Goal: Task Accomplishment & Management: Manage account settings

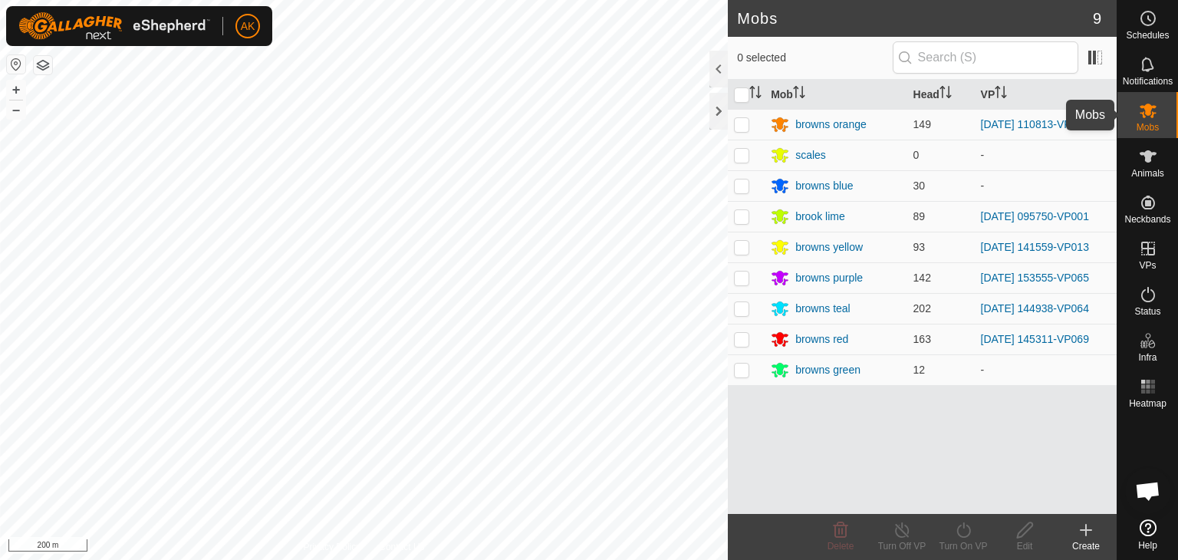
click at [1144, 105] on icon at bounding box center [1148, 111] width 17 height 15
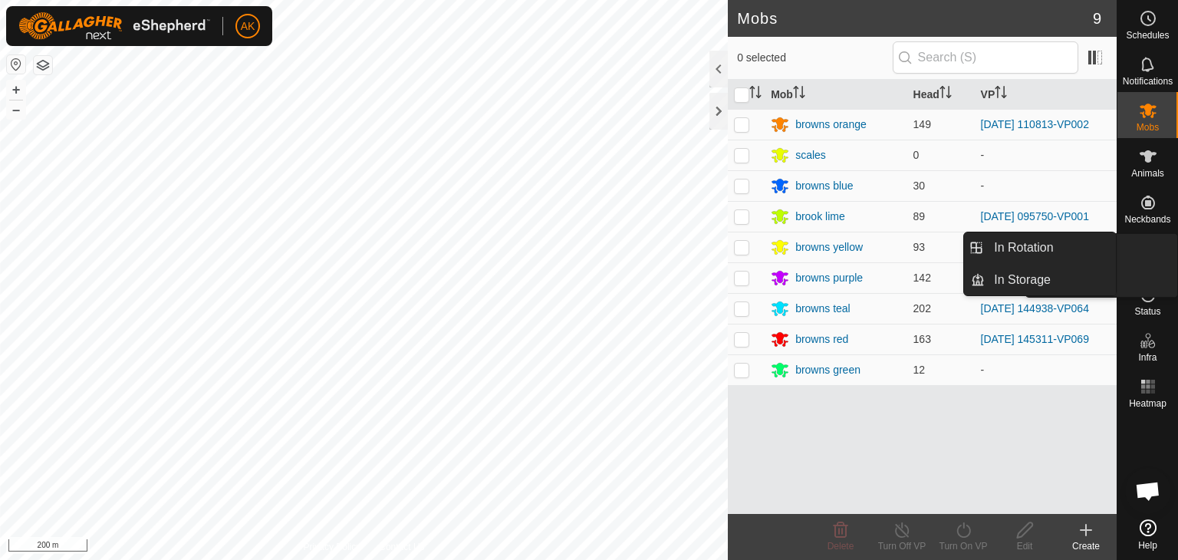
click at [1150, 298] on icon at bounding box center [1148, 294] width 18 height 18
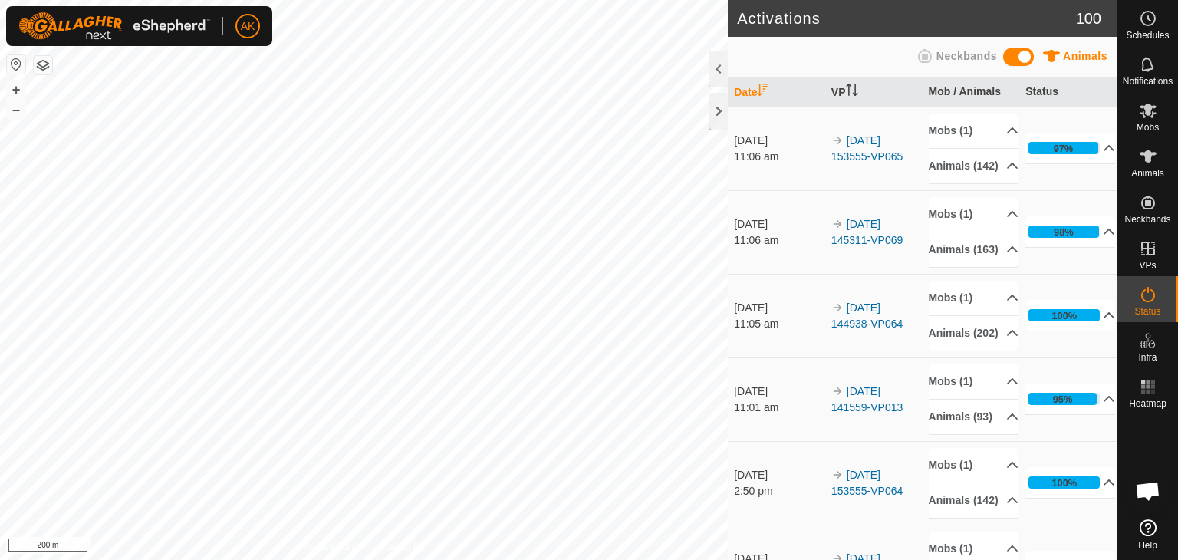
click at [1150, 298] on icon at bounding box center [1148, 294] width 18 height 18
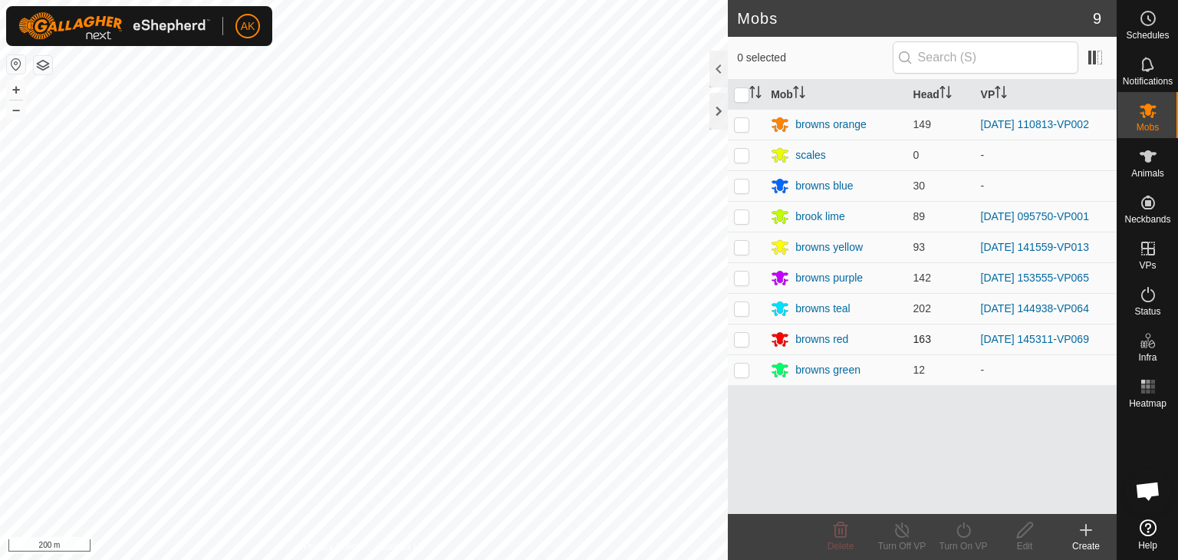
click at [748, 337] on p-tablecheckbox at bounding box center [741, 339] width 15 height 12
checkbox input "true"
click at [970, 539] on div "Turn On VP" at bounding box center [963, 546] width 61 height 14
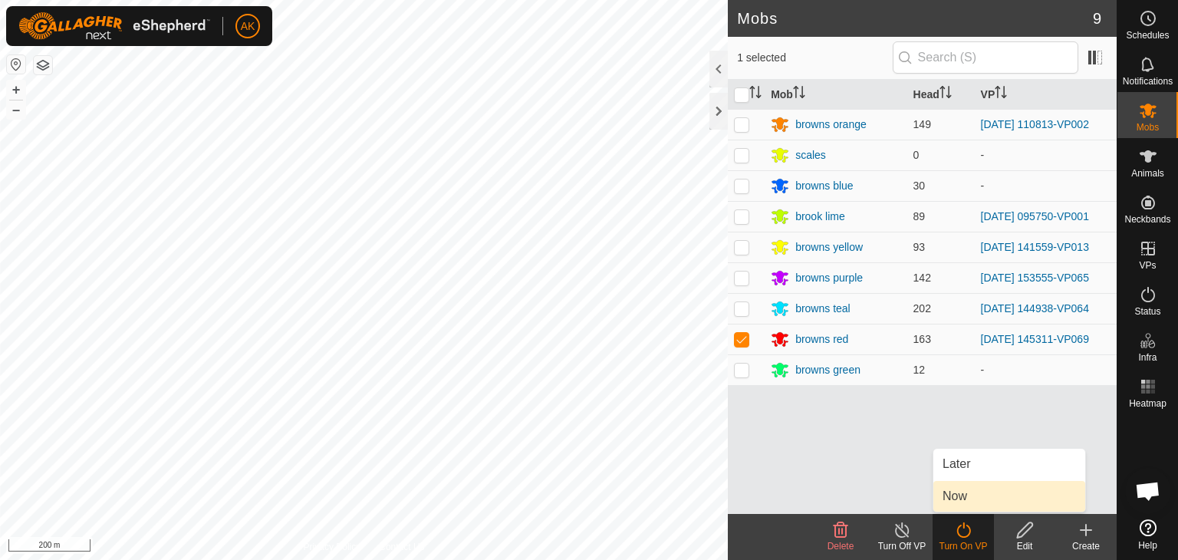
click at [958, 500] on link "Now" at bounding box center [1009, 496] width 152 height 31
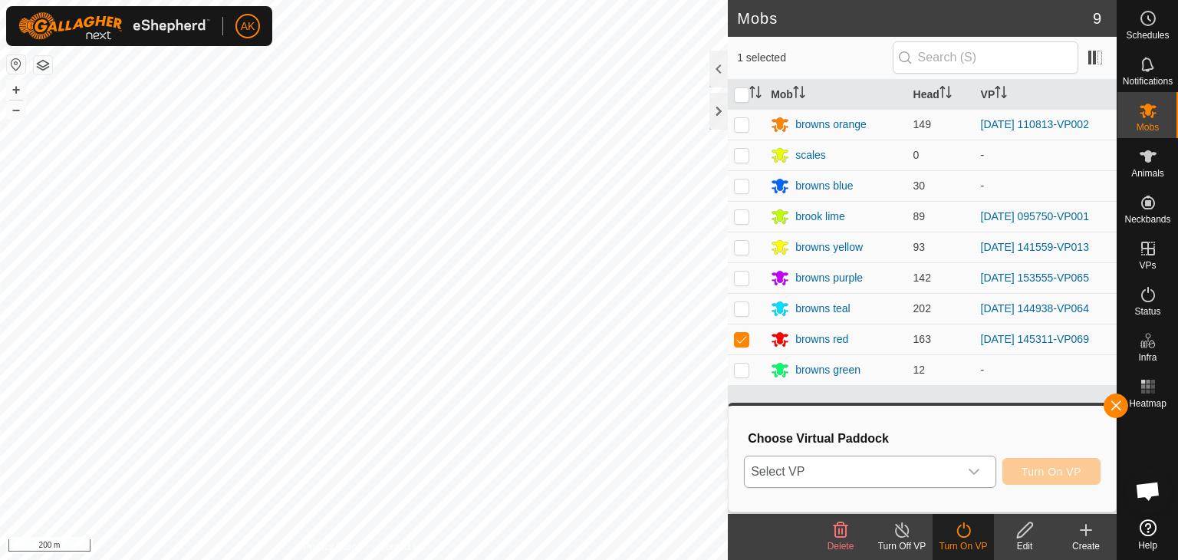
click at [952, 473] on span "Select VP" at bounding box center [852, 471] width 214 height 31
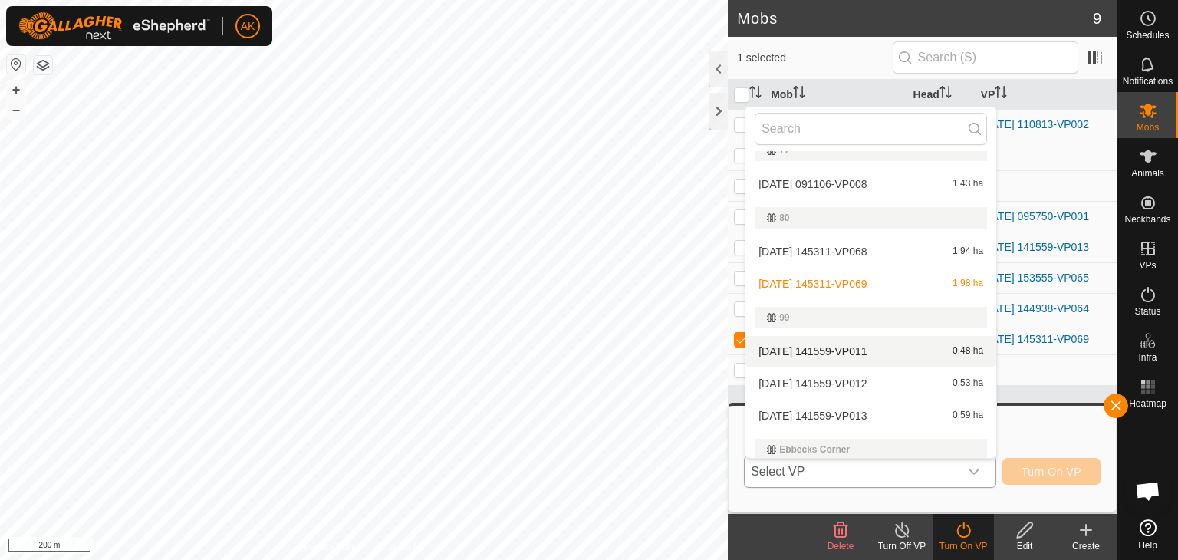
scroll to position [325, 0]
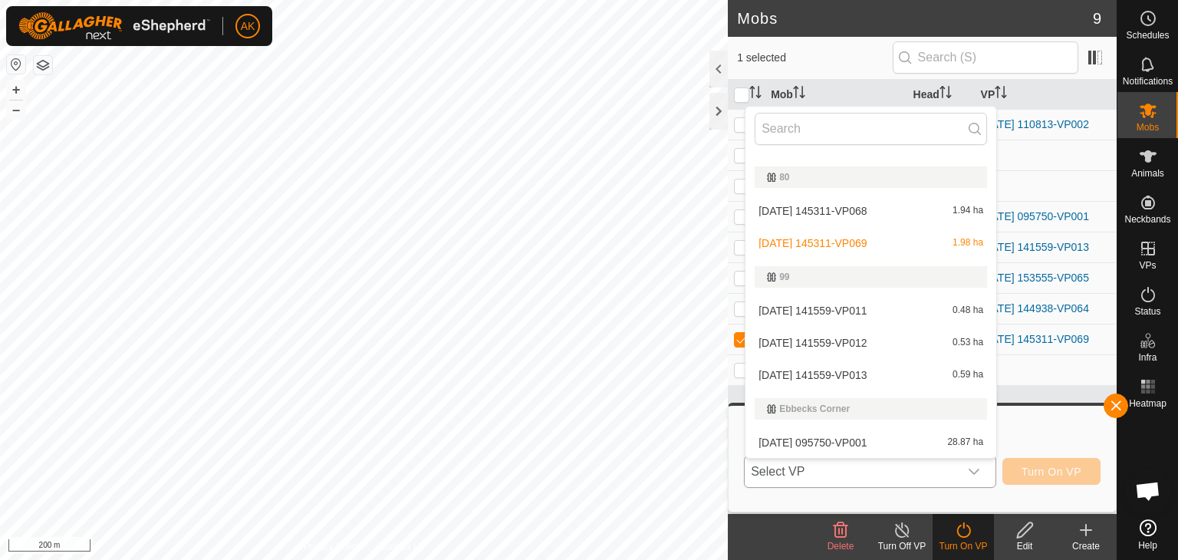
click at [843, 237] on li "[DATE] 145311-VP069 1.98 ha" at bounding box center [870, 243] width 251 height 31
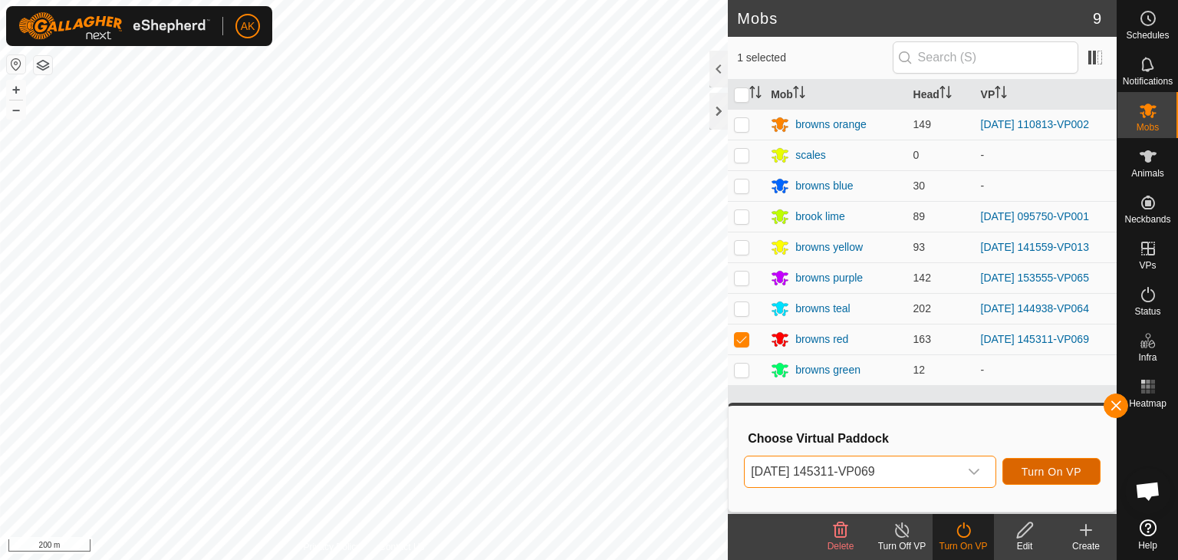
click at [1066, 475] on span "Turn On VP" at bounding box center [1051, 471] width 60 height 12
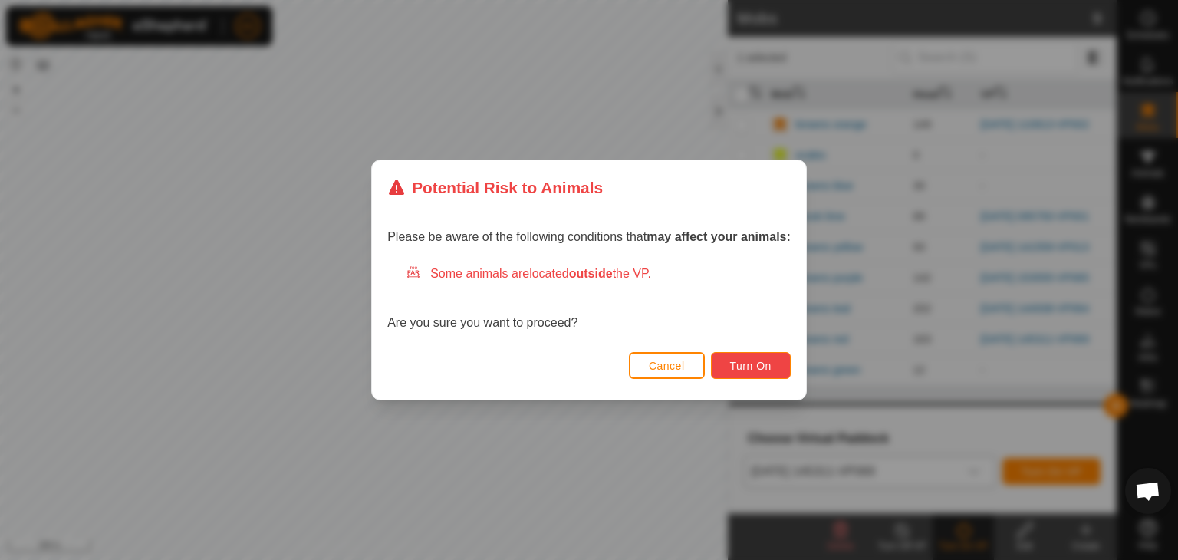
click at [770, 360] on span "Turn On" at bounding box center [750, 366] width 41 height 12
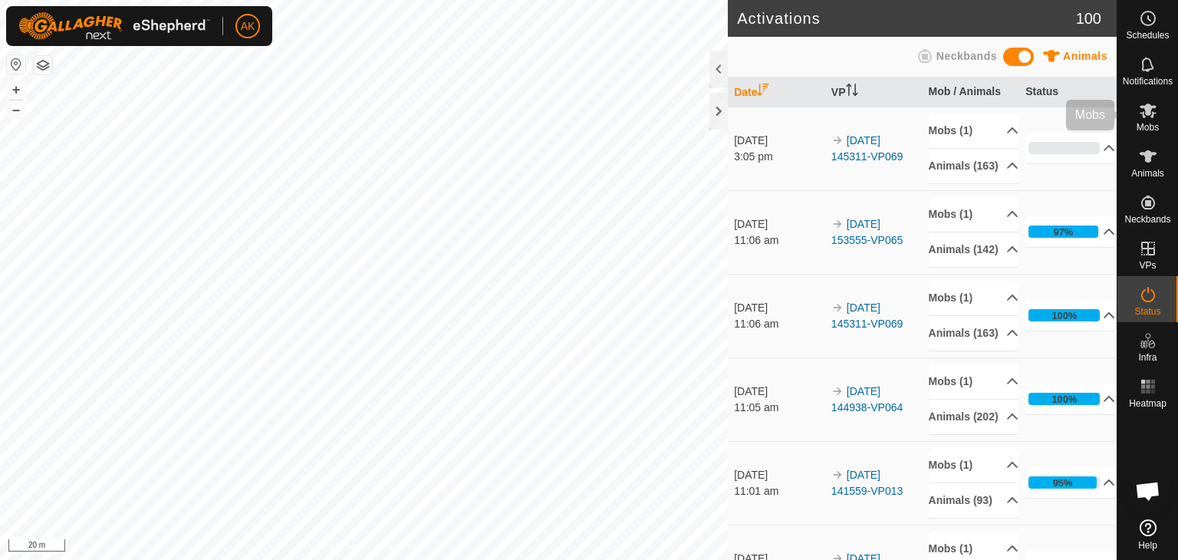
click at [1140, 114] on icon at bounding box center [1148, 110] width 18 height 18
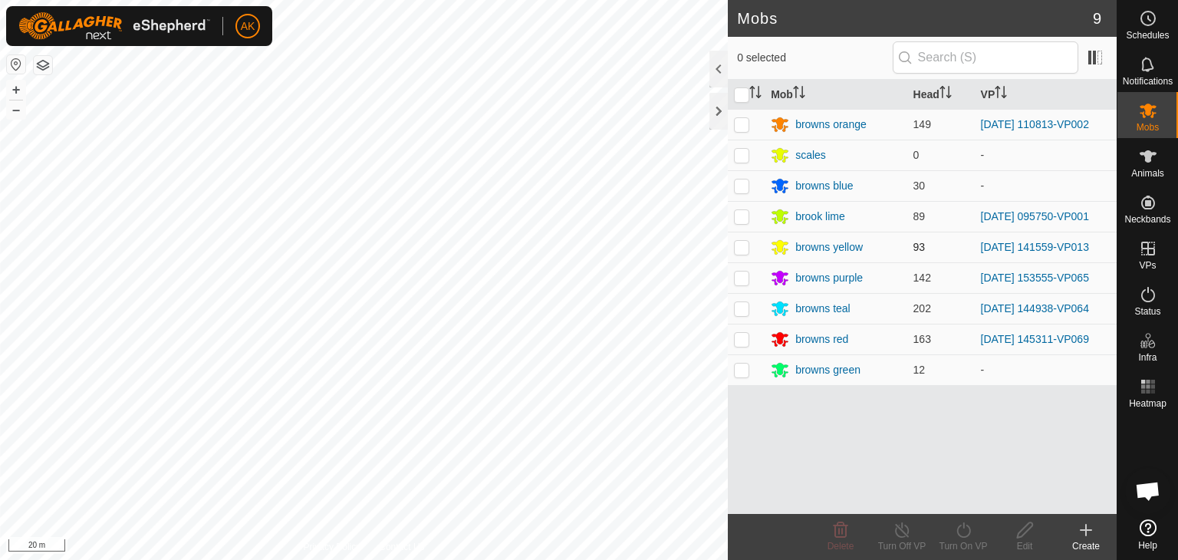
click at [742, 246] on p-checkbox at bounding box center [741, 247] width 15 height 12
checkbox input "true"
click at [972, 531] on icon at bounding box center [963, 530] width 19 height 18
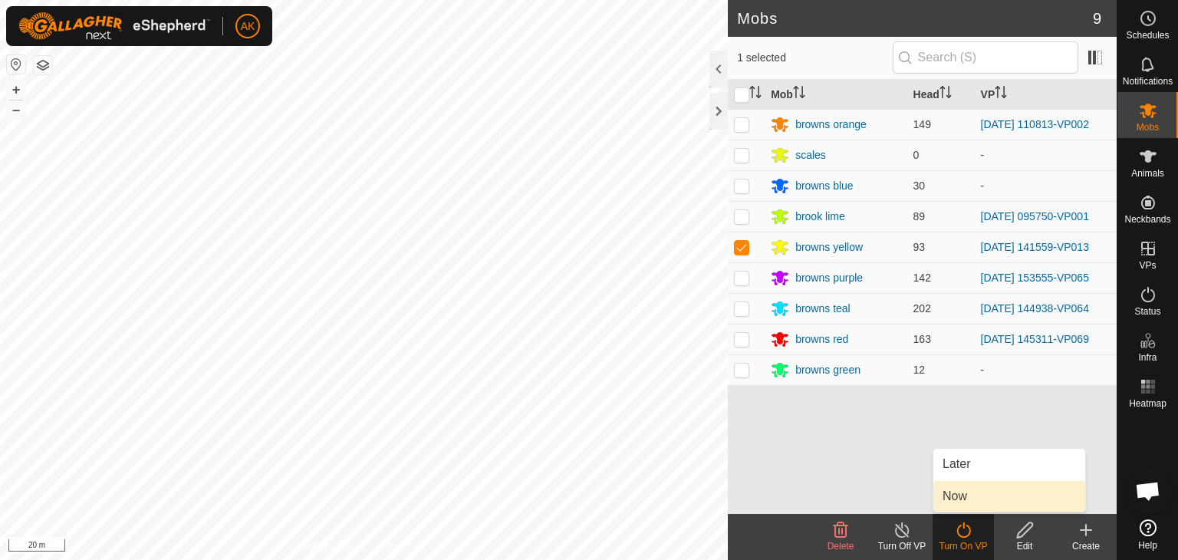
click at [970, 490] on link "Now" at bounding box center [1009, 496] width 152 height 31
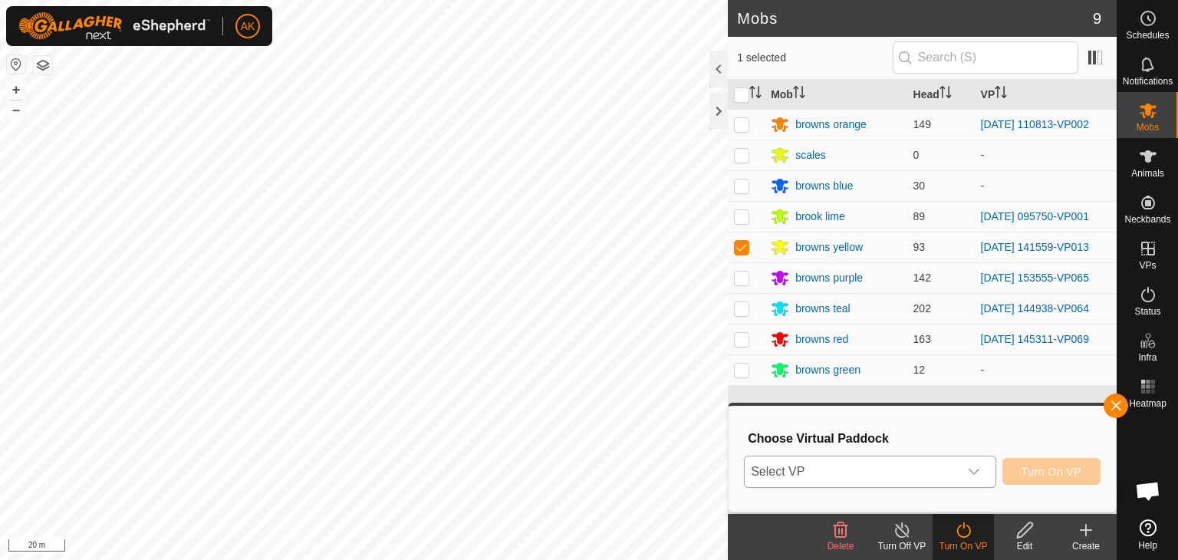
click at [919, 464] on span "Select VP" at bounding box center [852, 471] width 214 height 31
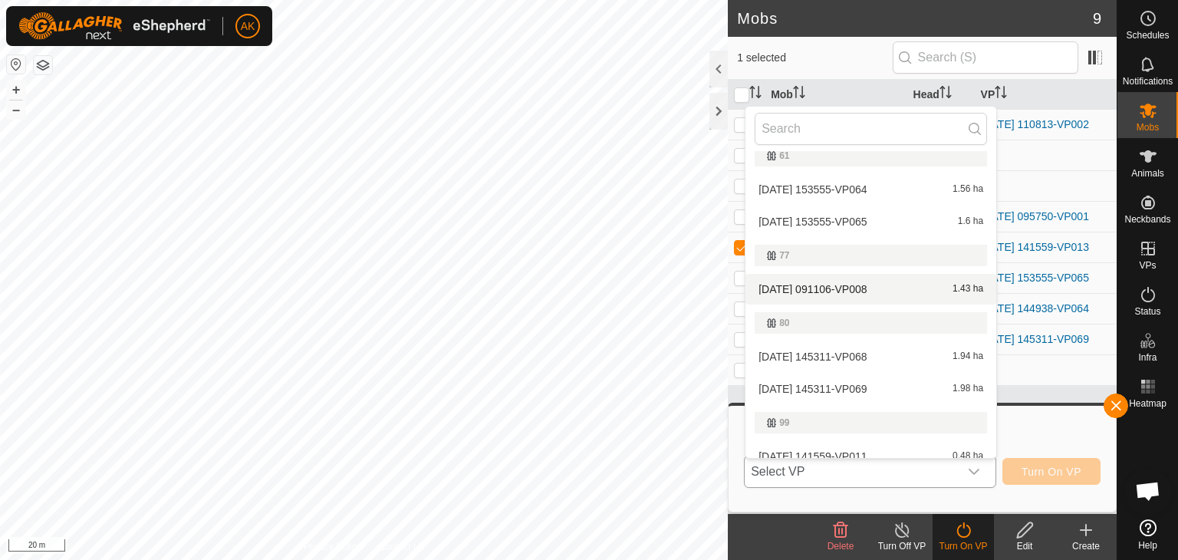
scroll to position [325, 0]
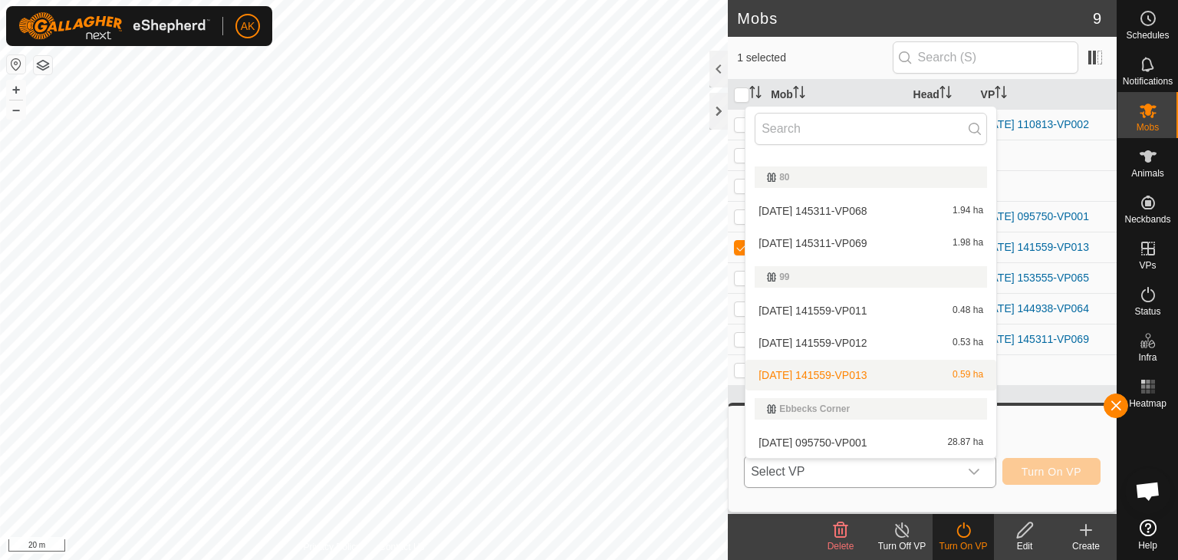
click at [814, 370] on li "[DATE] 141559-VP013 0.59 ha" at bounding box center [870, 375] width 251 height 31
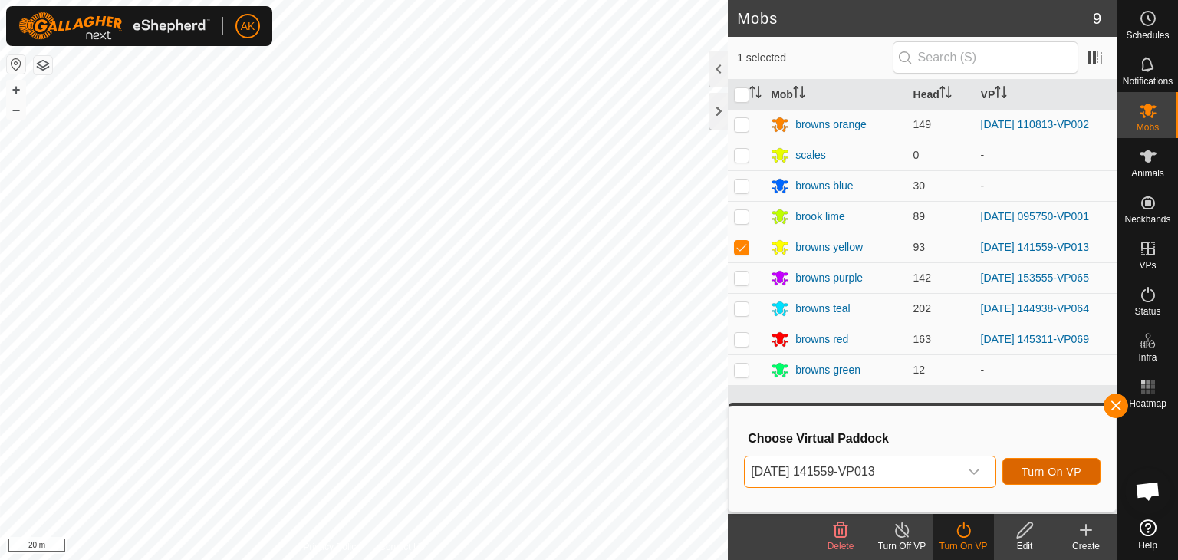
click at [1046, 475] on span "Turn On VP" at bounding box center [1051, 471] width 60 height 12
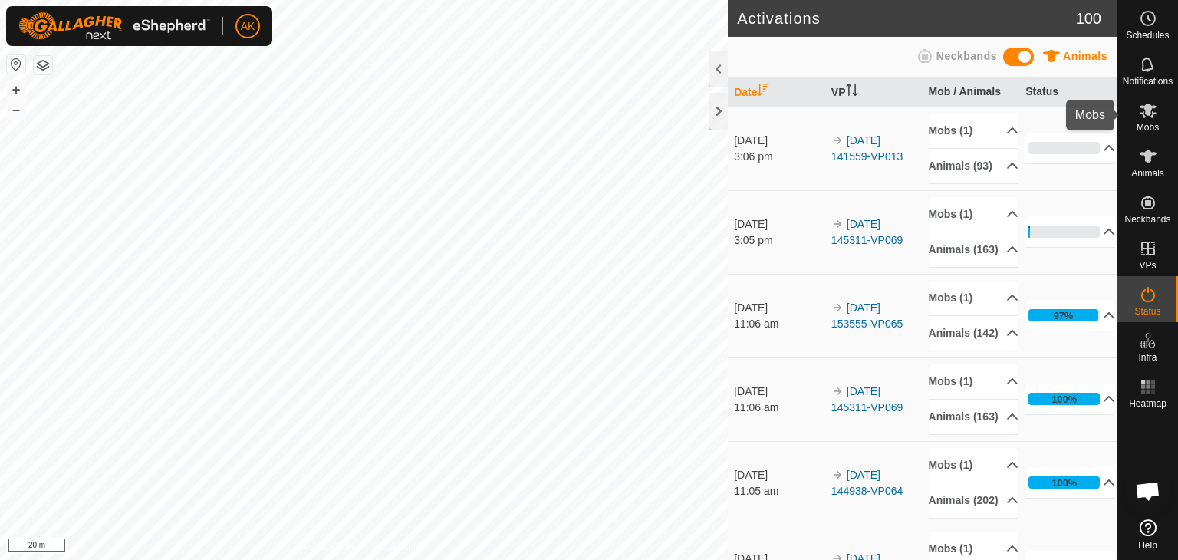
scroll to position [153, 0]
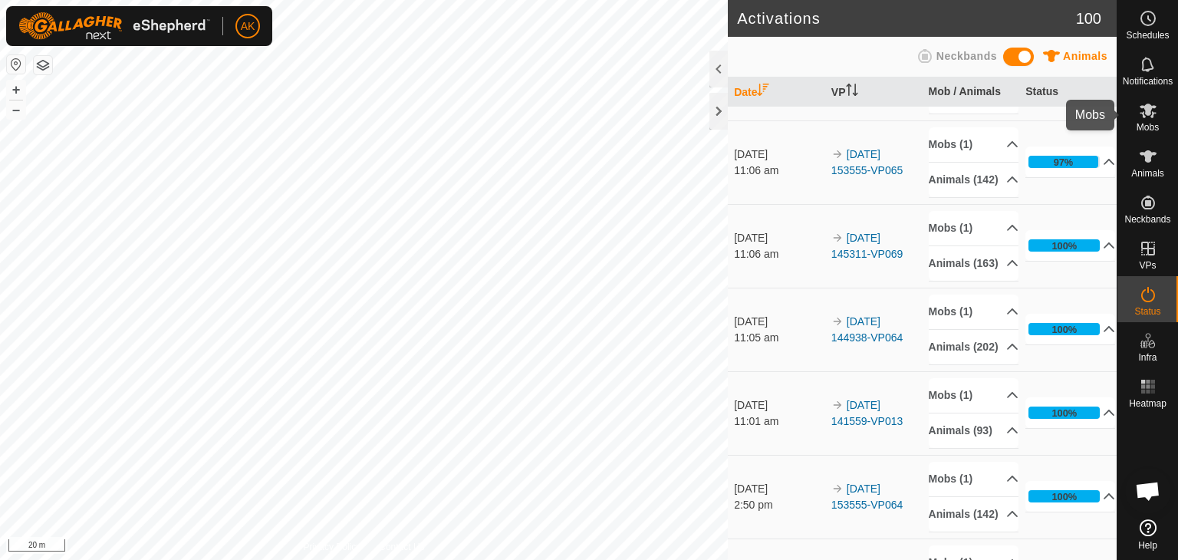
click at [1153, 114] on icon at bounding box center [1148, 111] width 17 height 15
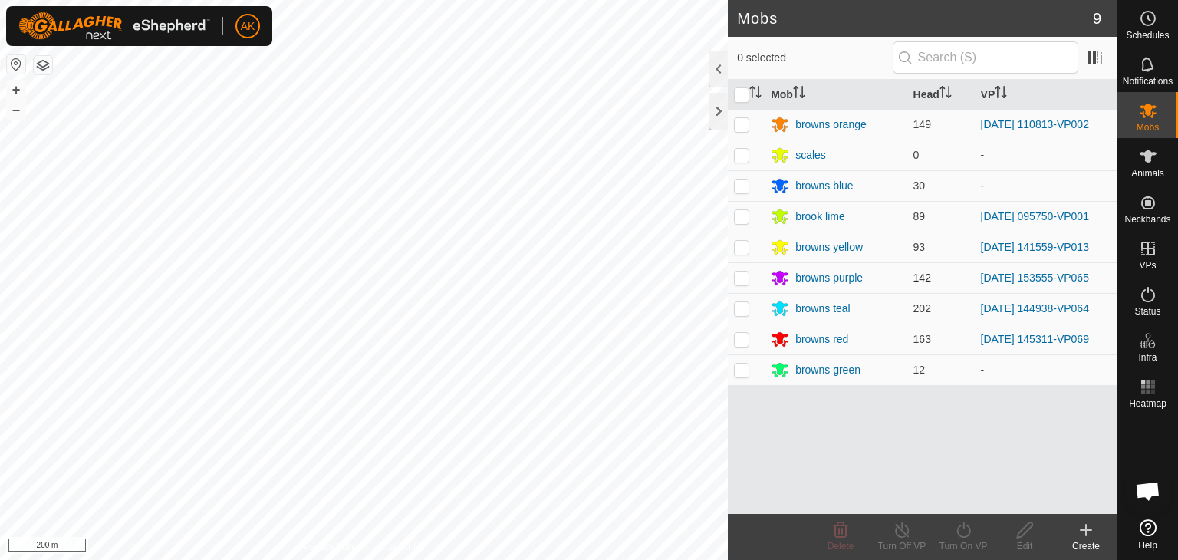
click at [741, 276] on p-checkbox at bounding box center [741, 277] width 15 height 12
checkbox input "true"
click at [968, 529] on icon at bounding box center [963, 530] width 19 height 18
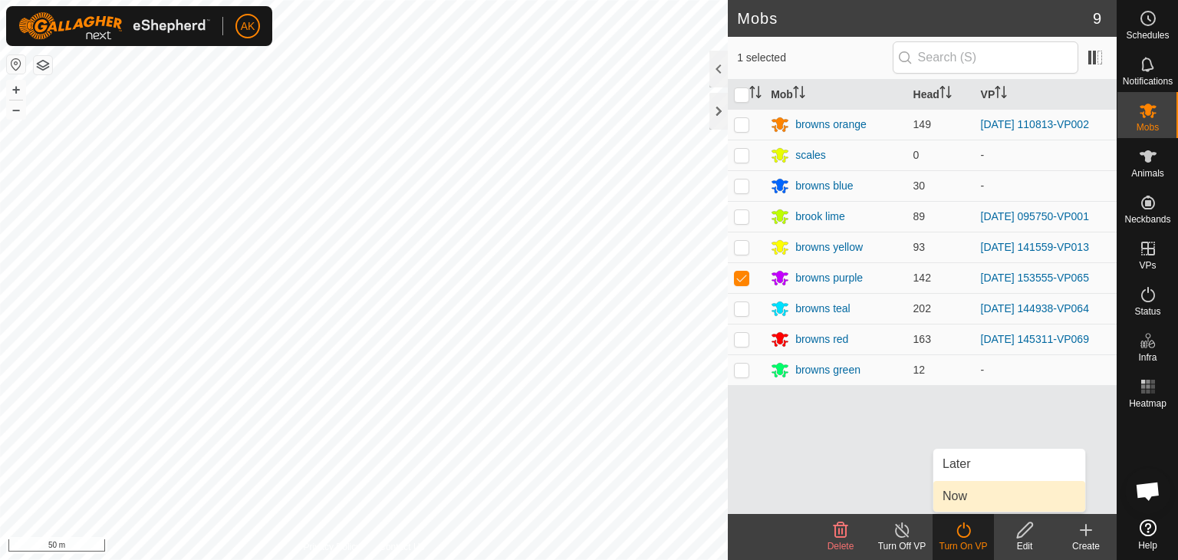
click at [965, 498] on link "Now" at bounding box center [1009, 496] width 152 height 31
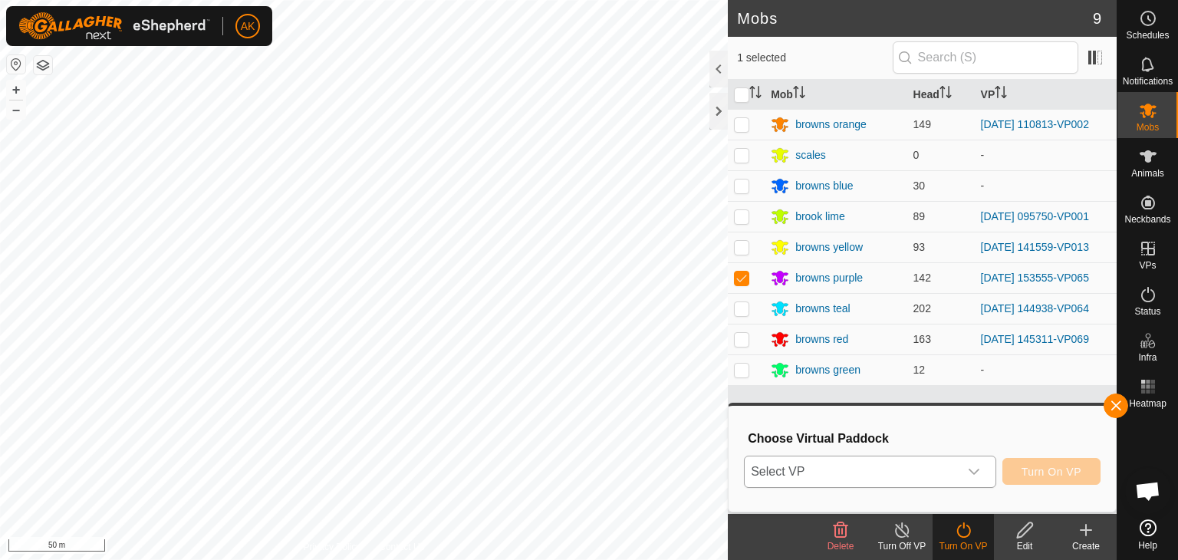
click at [897, 474] on span "Select VP" at bounding box center [852, 471] width 214 height 31
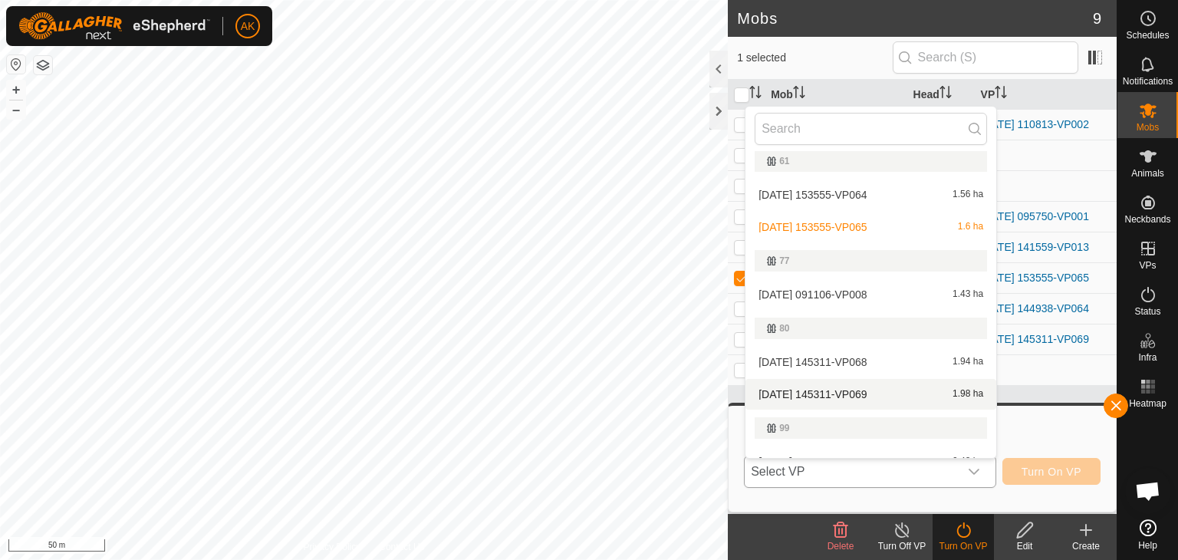
scroll to position [179, 0]
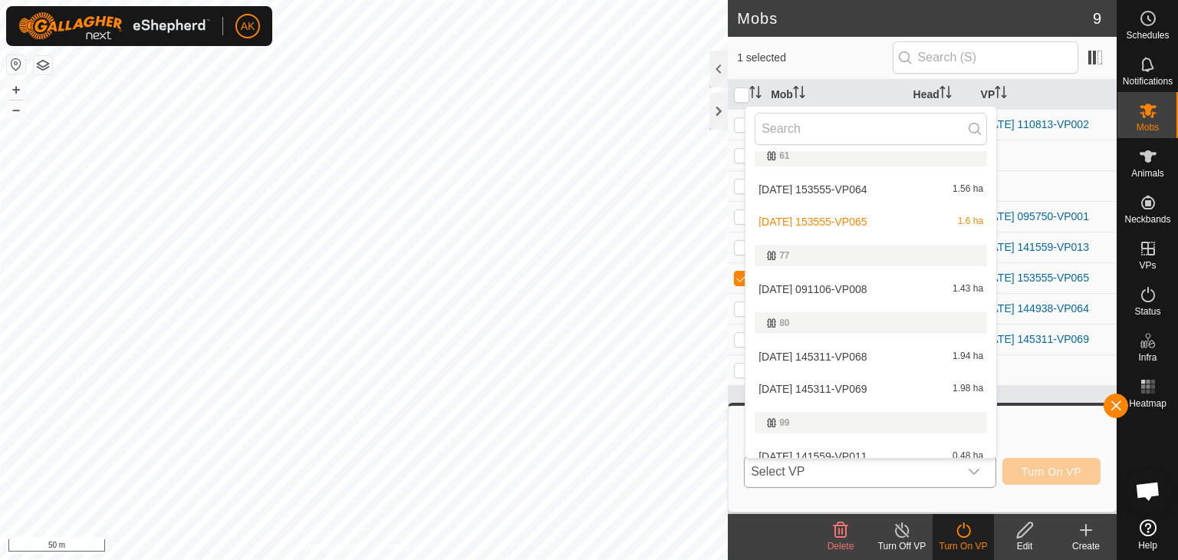
click at [834, 218] on li "[DATE] 153555-VP065 1.6 ha" at bounding box center [870, 221] width 251 height 31
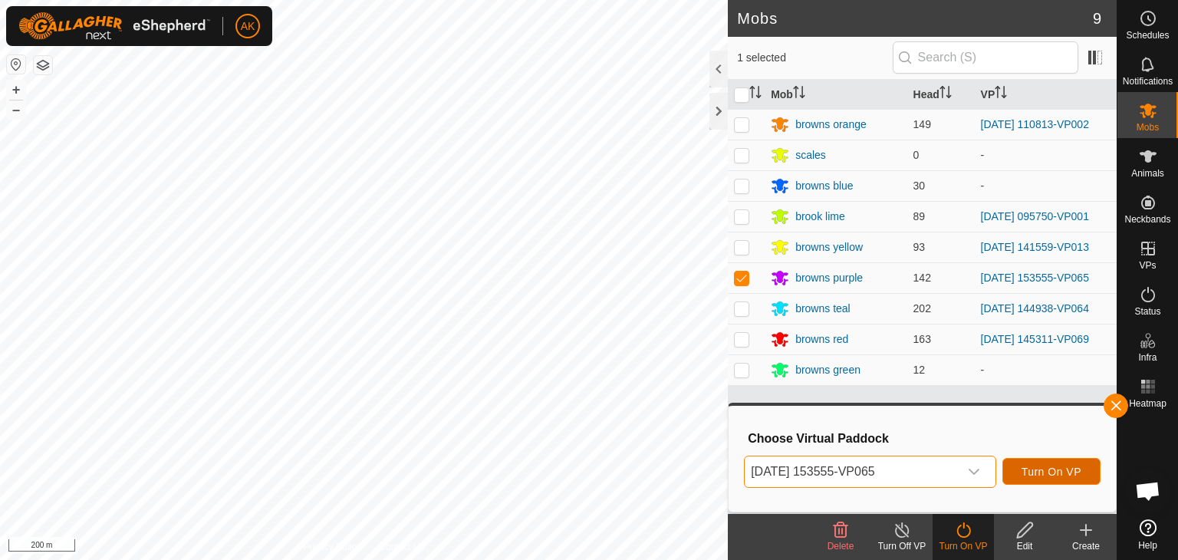
click at [1029, 473] on span "Turn On VP" at bounding box center [1051, 471] width 60 height 12
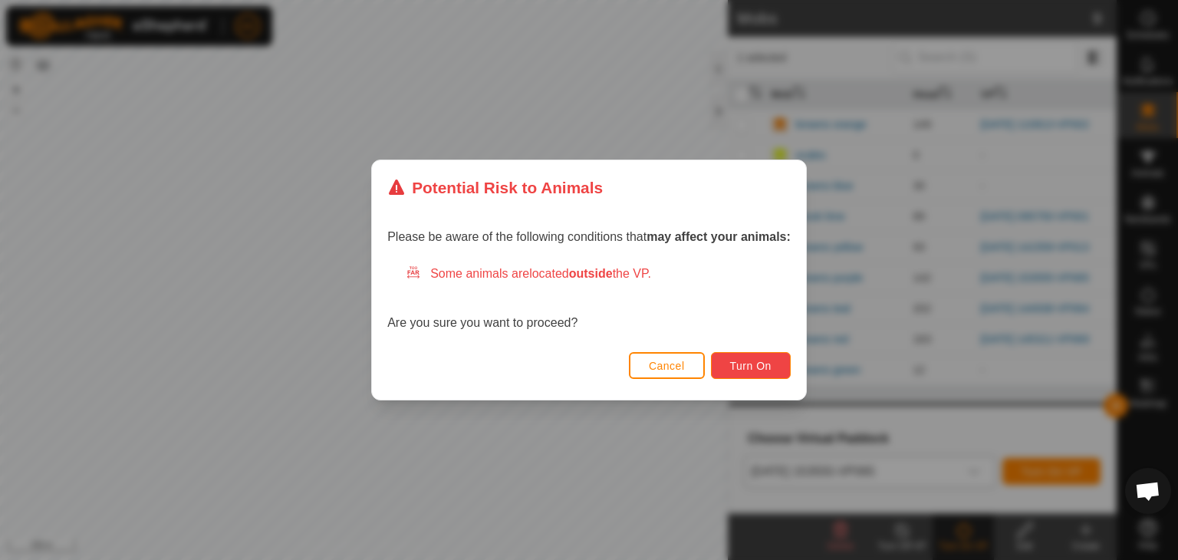
click at [759, 372] on button "Turn On" at bounding box center [751, 365] width 80 height 27
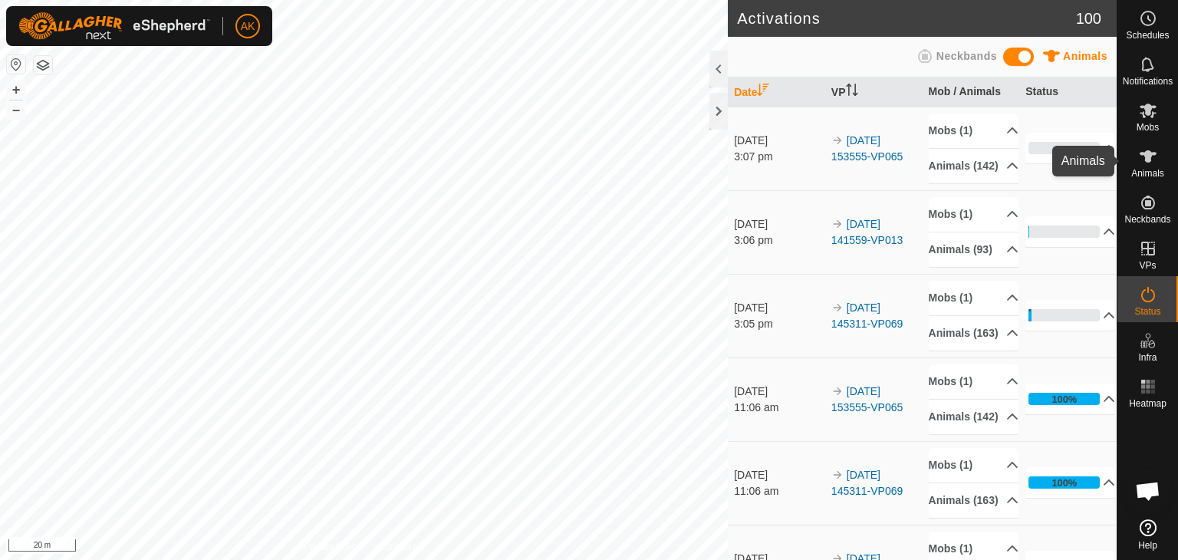
click at [1139, 164] on icon at bounding box center [1148, 156] width 18 height 18
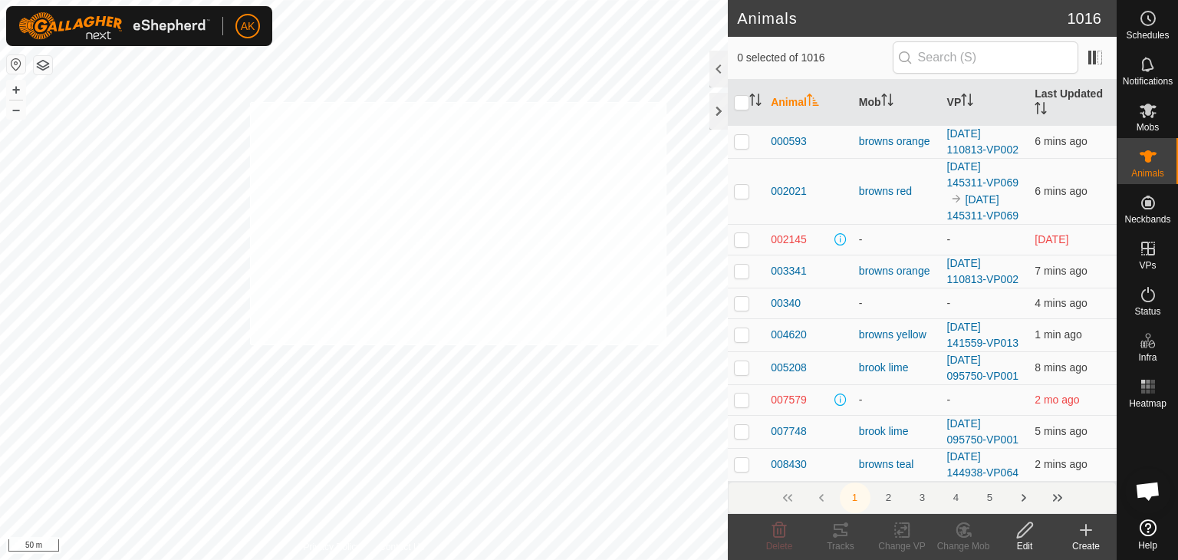
checkbox input "true"
click at [966, 530] on icon at bounding box center [963, 530] width 19 height 18
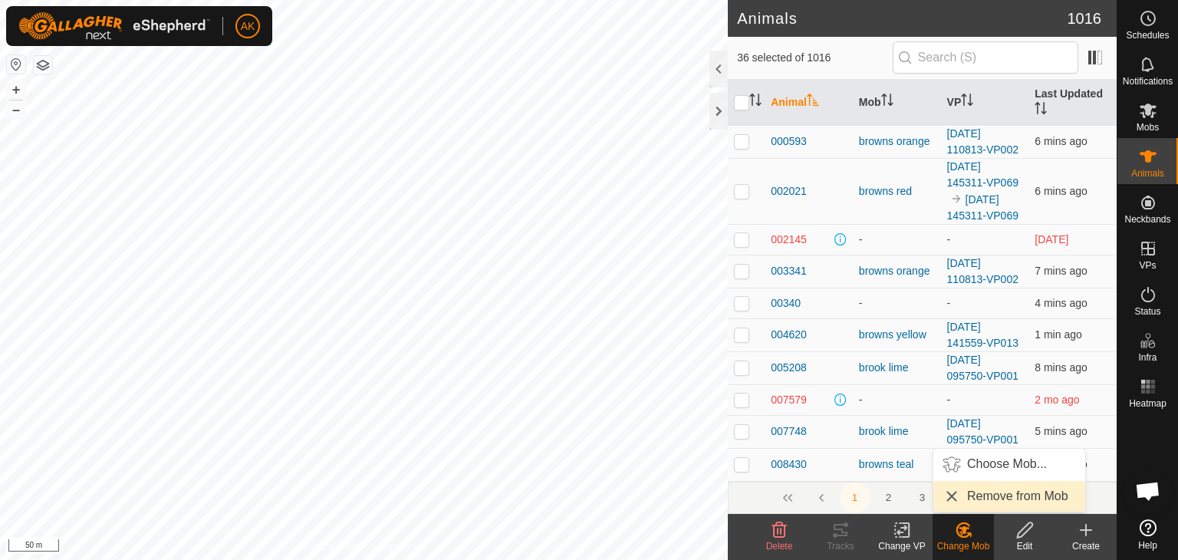
click at [990, 489] on link "Remove from Mob" at bounding box center [1009, 496] width 152 height 31
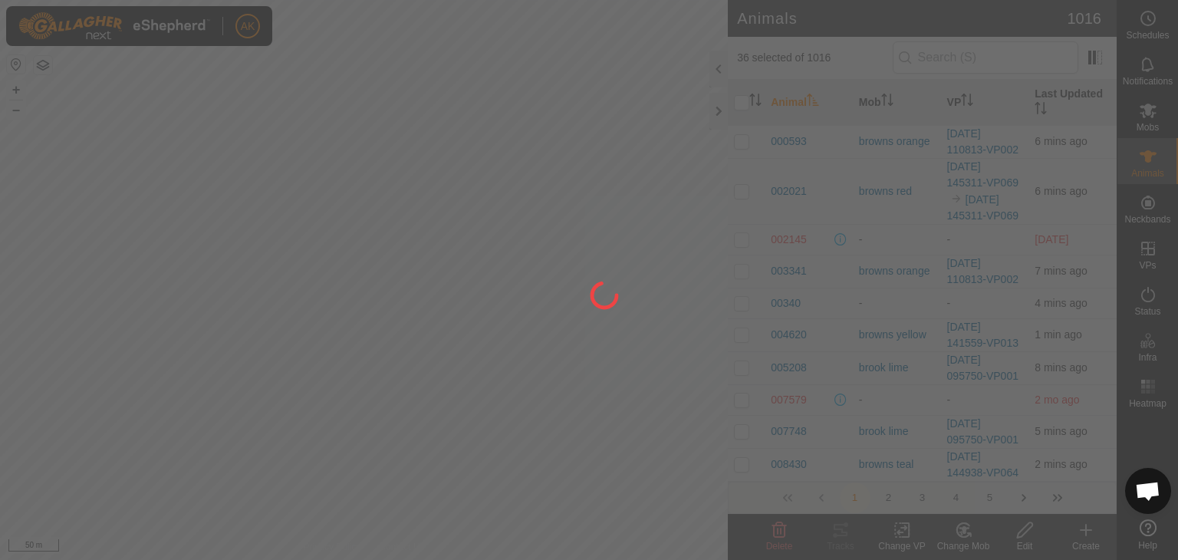
checkbox input "false"
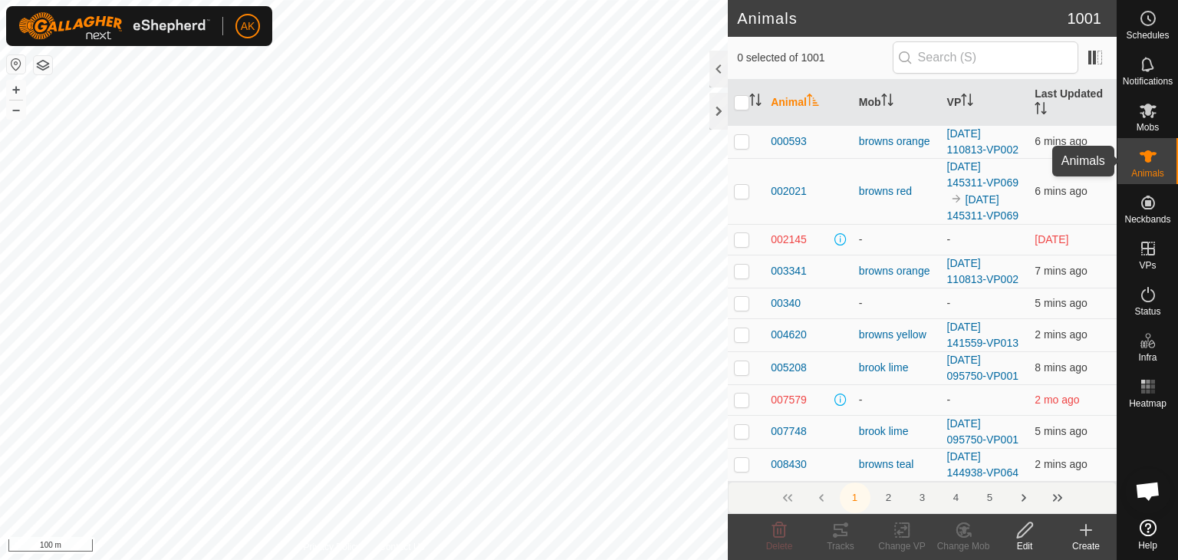
click at [1149, 156] on icon at bounding box center [1148, 156] width 17 height 12
click at [967, 527] on icon at bounding box center [964, 530] width 11 height 8
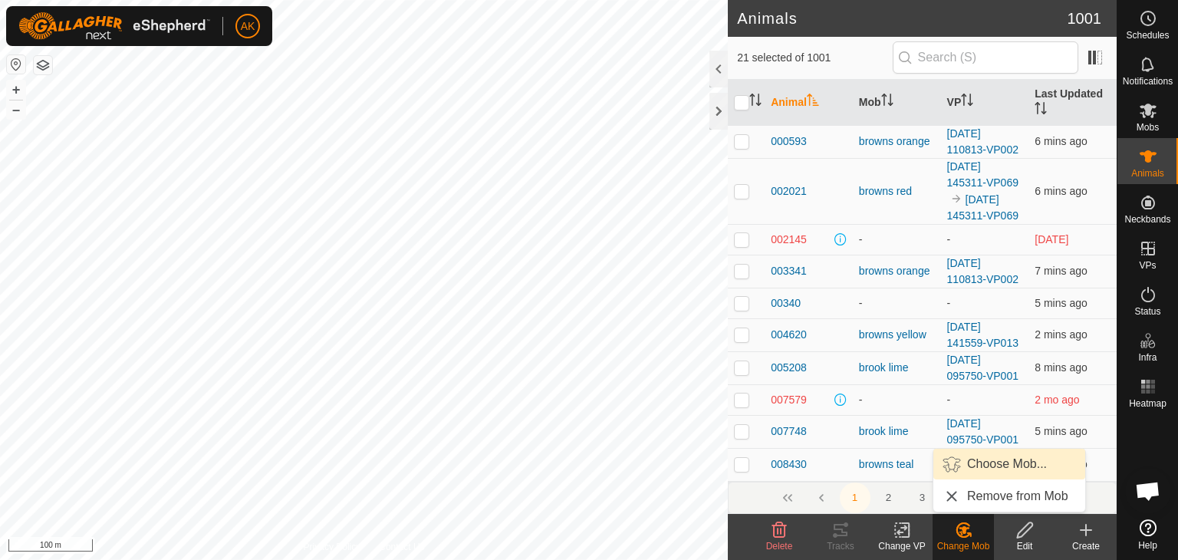
click at [963, 465] on link "Choose Mob..." at bounding box center [1009, 464] width 152 height 31
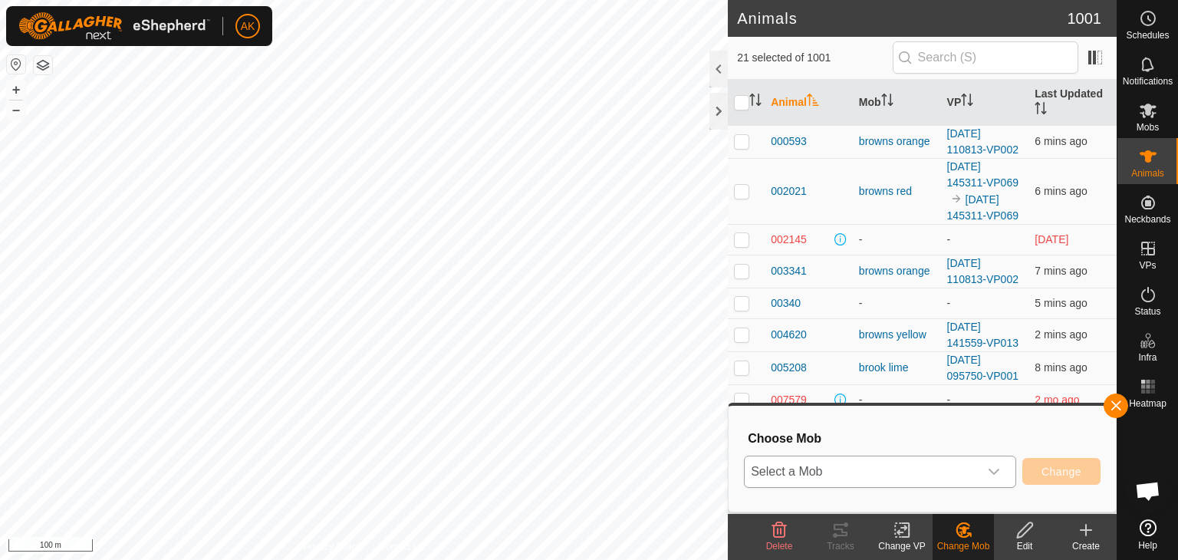
click at [987, 465] on div "dropdown trigger" at bounding box center [994, 471] width 31 height 31
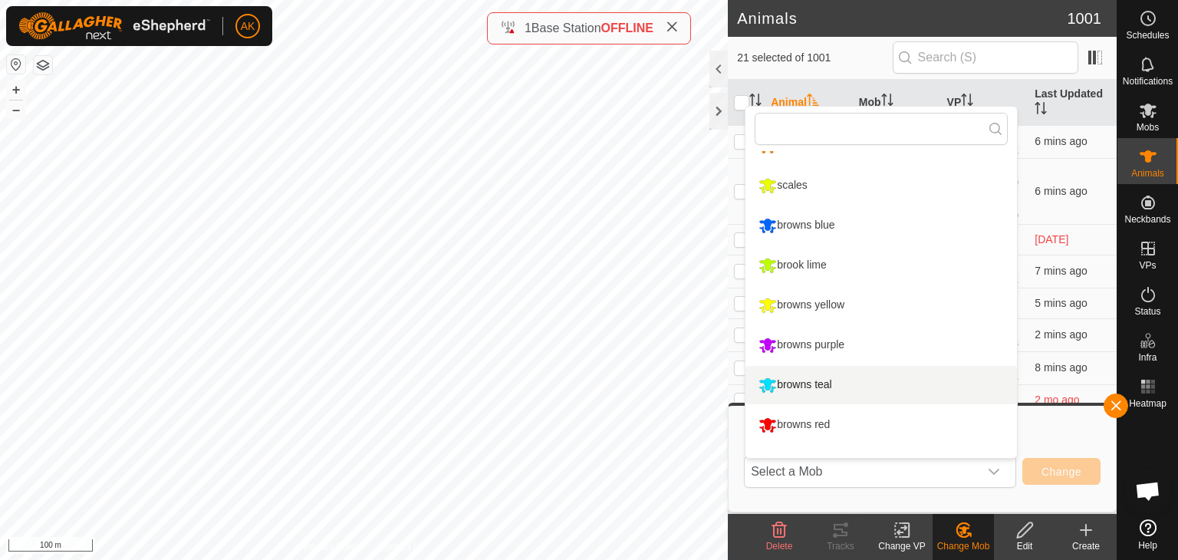
scroll to position [11, 0]
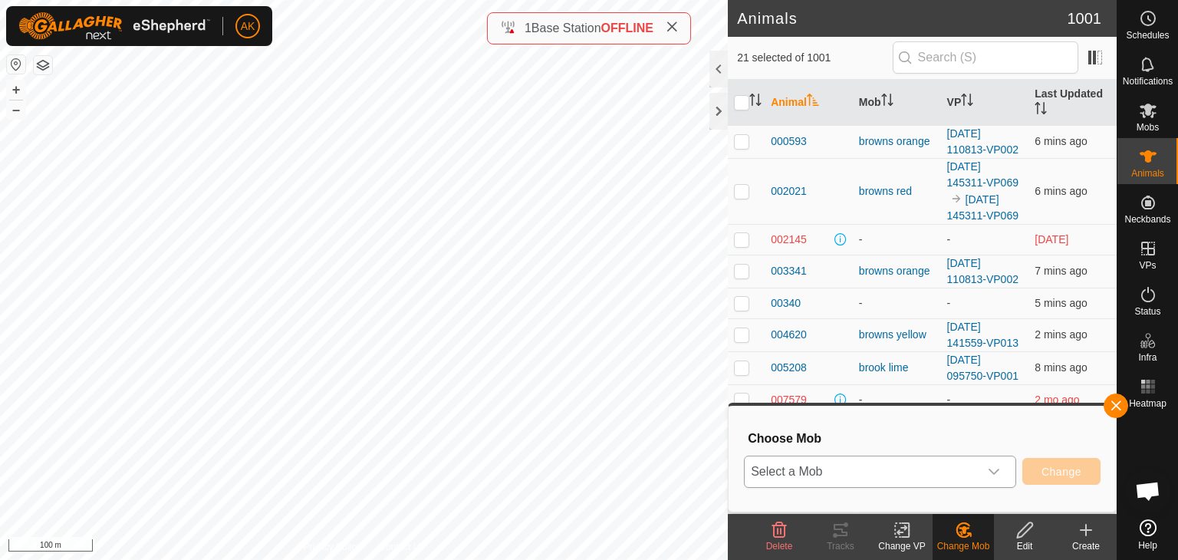
click at [993, 471] on icon "dropdown trigger" at bounding box center [994, 471] width 12 height 12
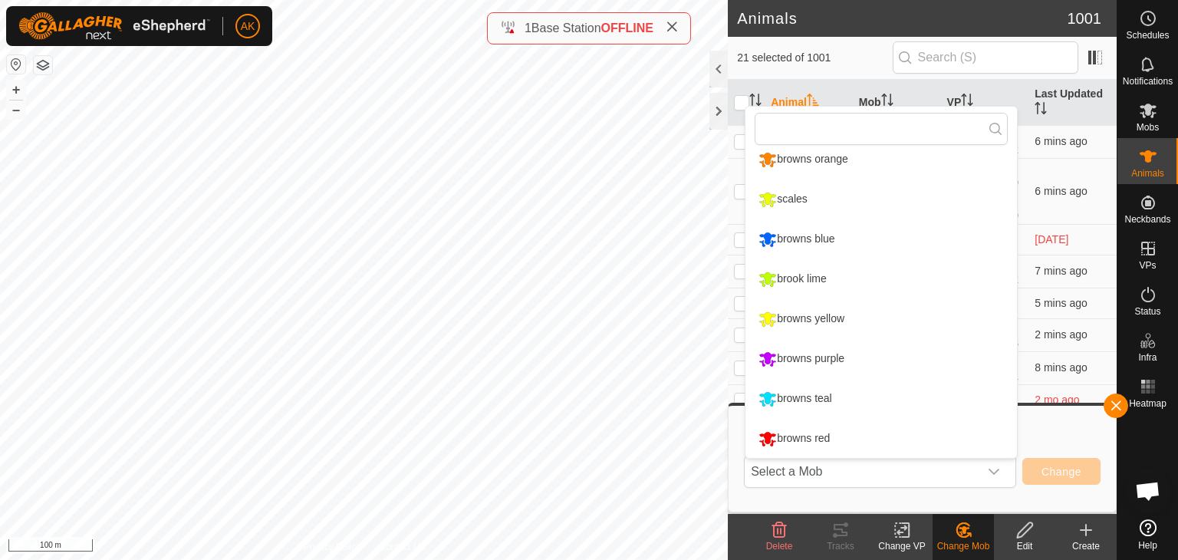
click at [968, 527] on icon at bounding box center [964, 530] width 11 height 8
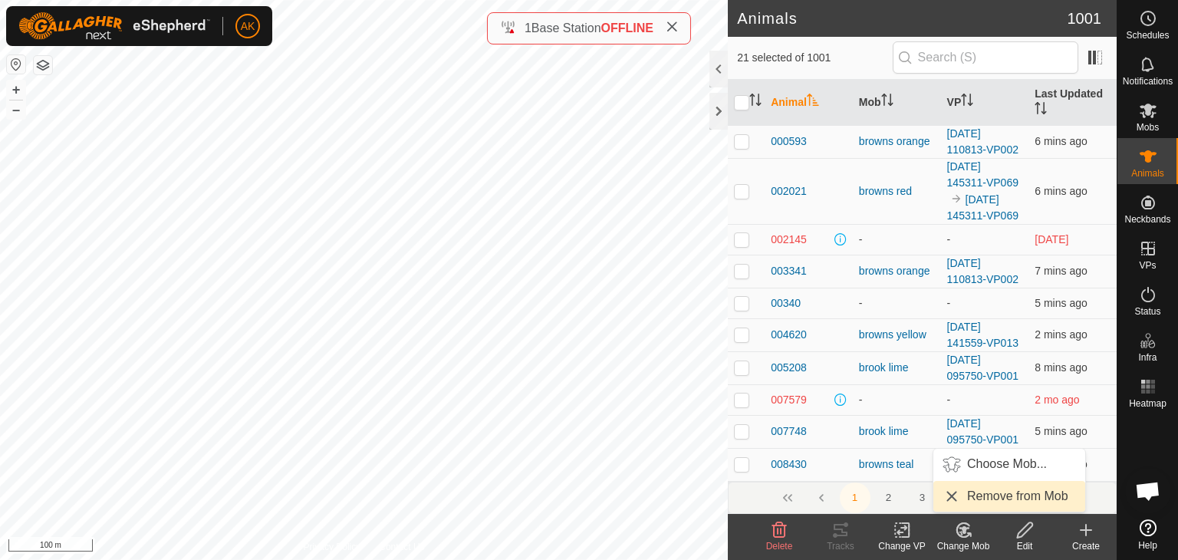
click at [981, 492] on link "Remove from Mob" at bounding box center [1009, 496] width 152 height 31
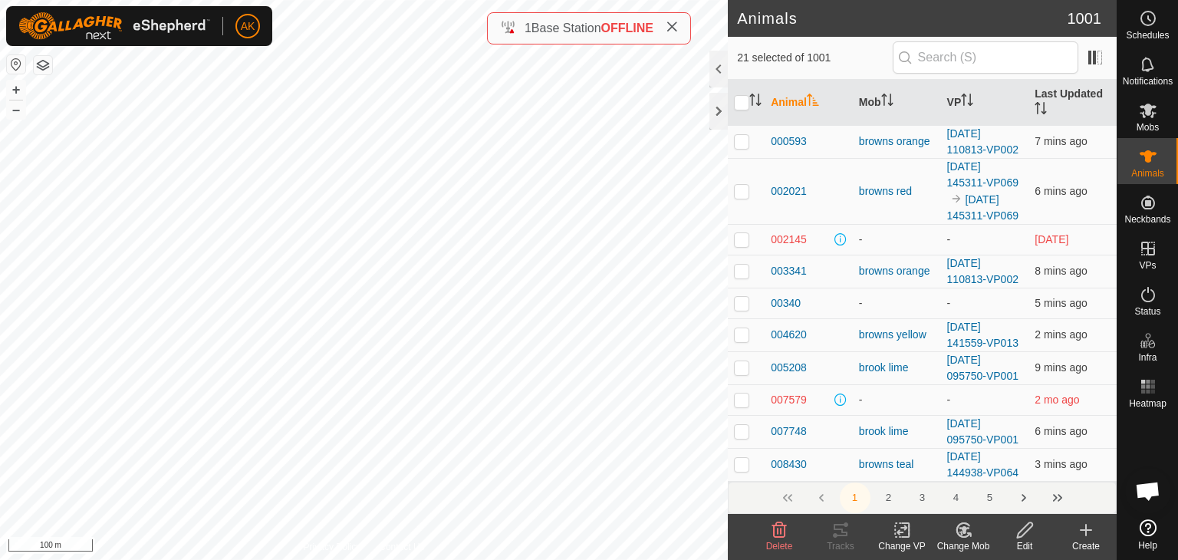
click at [963, 535] on icon at bounding box center [963, 530] width 19 height 18
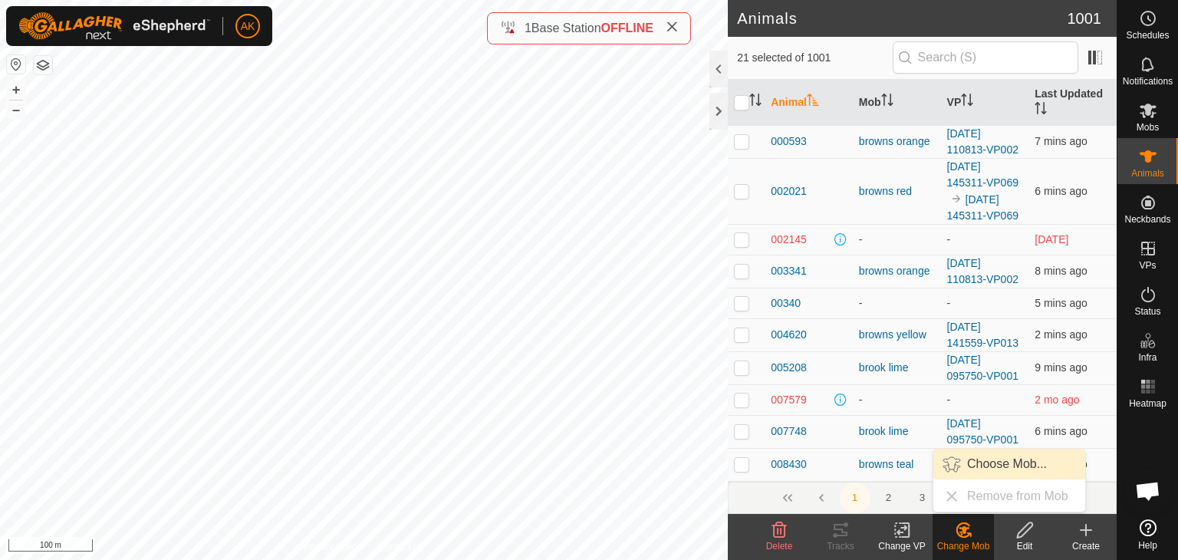
click at [972, 469] on link "Choose Mob..." at bounding box center [1009, 464] width 152 height 31
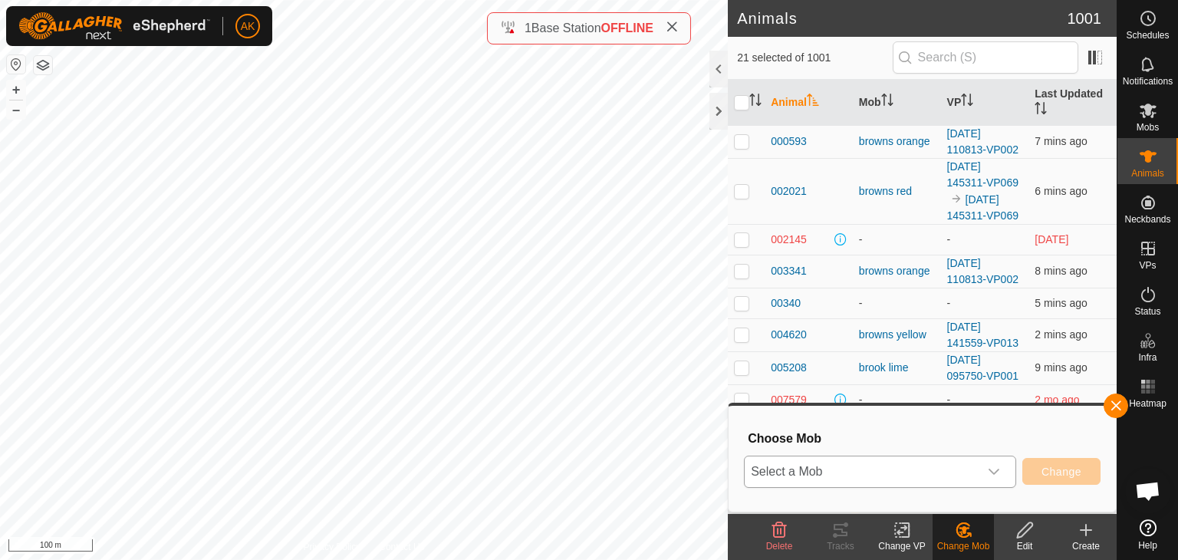
click at [995, 471] on icon "dropdown trigger" at bounding box center [994, 471] width 12 height 12
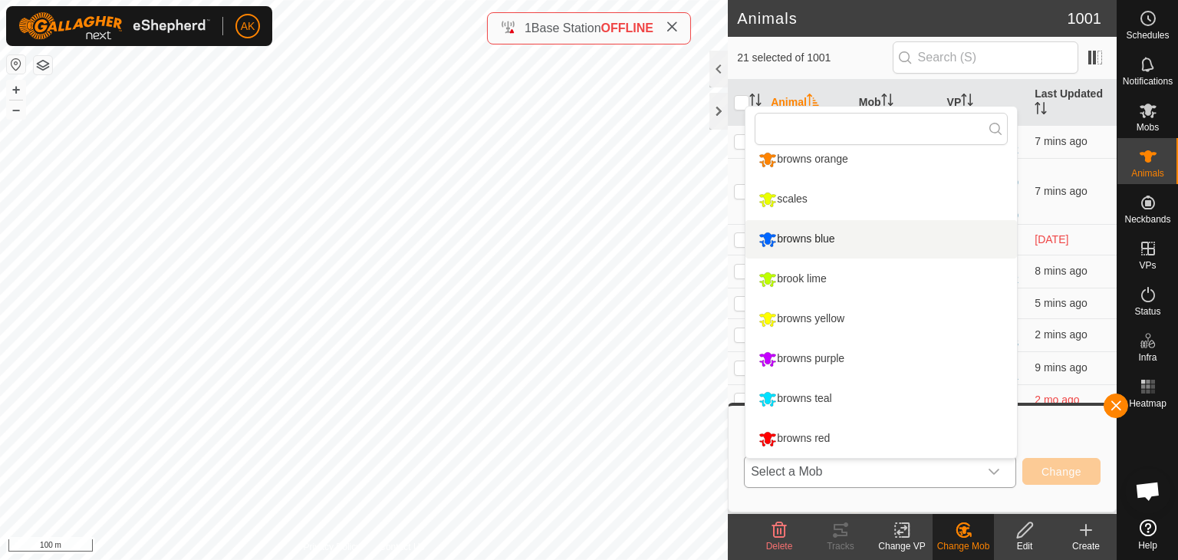
click at [801, 239] on li "browns blue" at bounding box center [880, 239] width 271 height 38
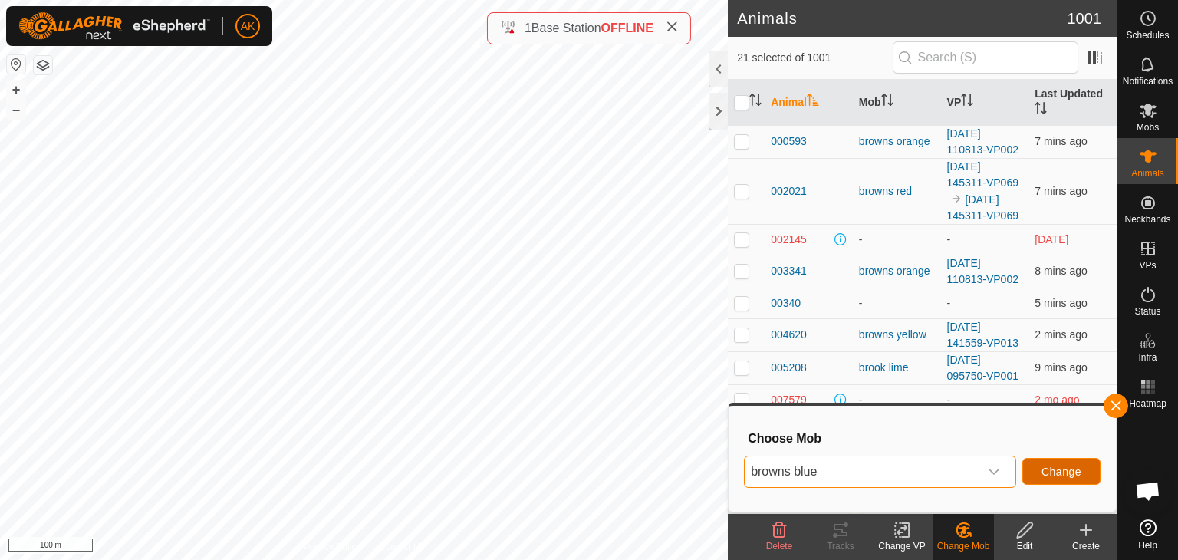
click at [1052, 475] on span "Change" at bounding box center [1061, 471] width 40 height 12
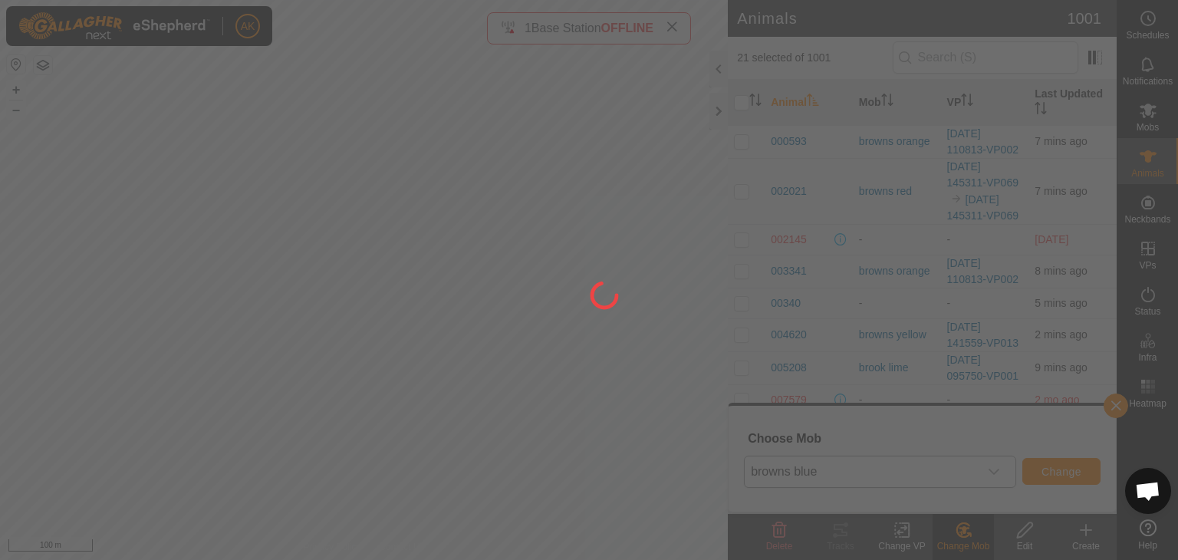
checkbox input "false"
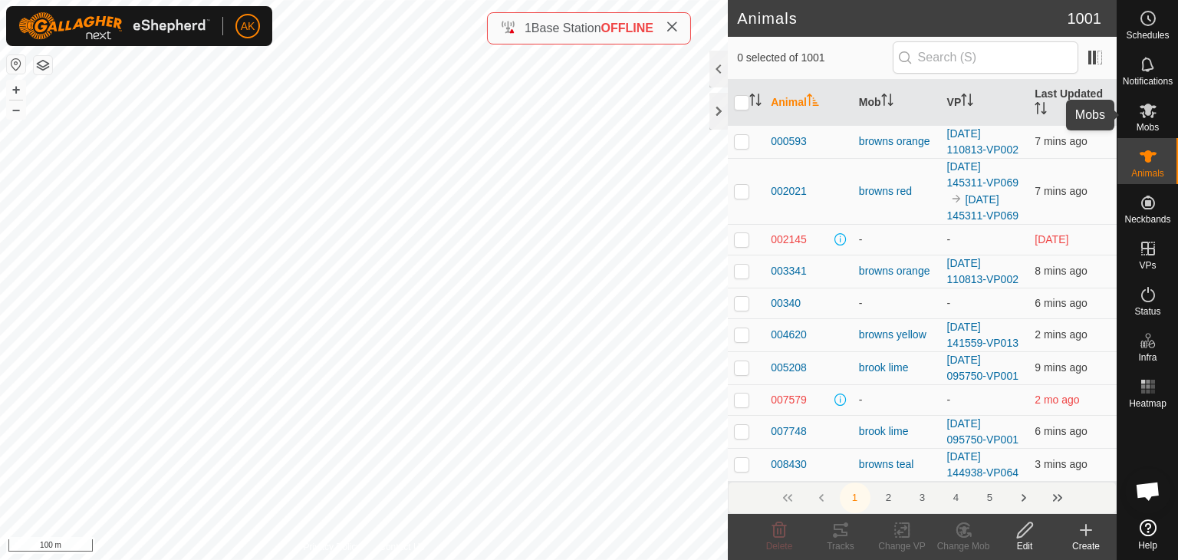
click at [1149, 113] on icon at bounding box center [1148, 111] width 17 height 15
